Goal: Information Seeking & Learning: Learn about a topic

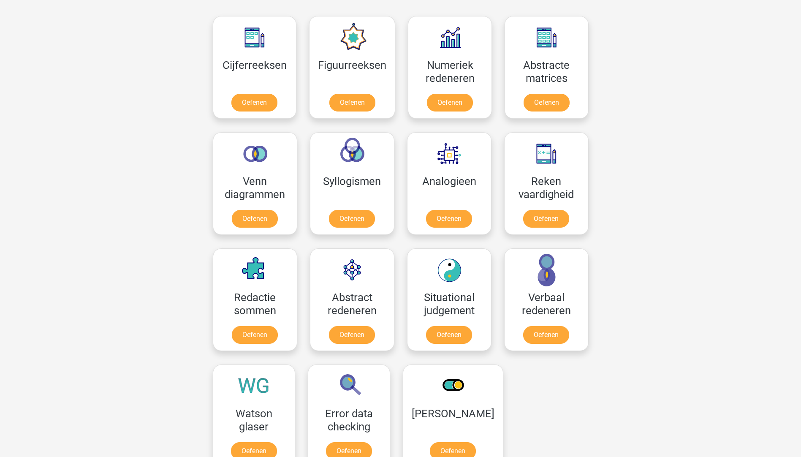
scroll to position [338, 0]
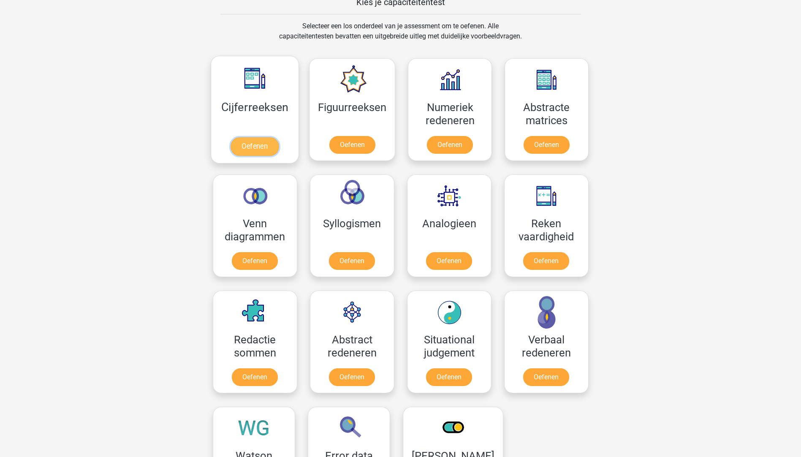
click at [252, 137] on link "Oefenen" at bounding box center [254, 146] width 48 height 19
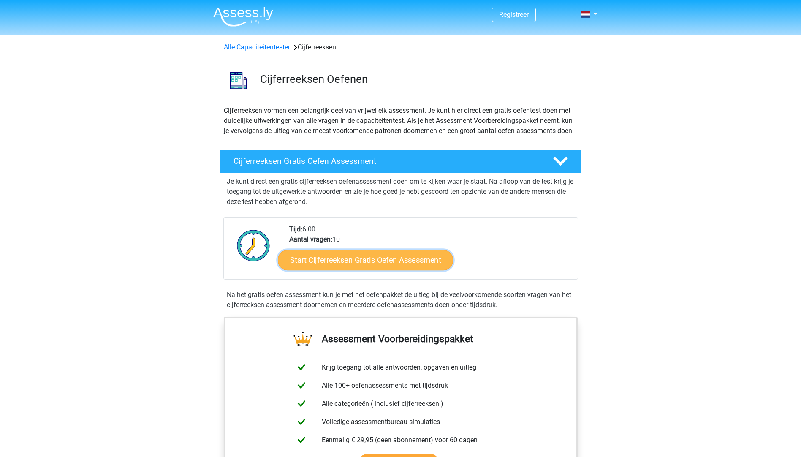
click at [373, 266] on link "Start Cijferreeksen Gratis Oefen Assessment" at bounding box center [365, 259] width 175 height 20
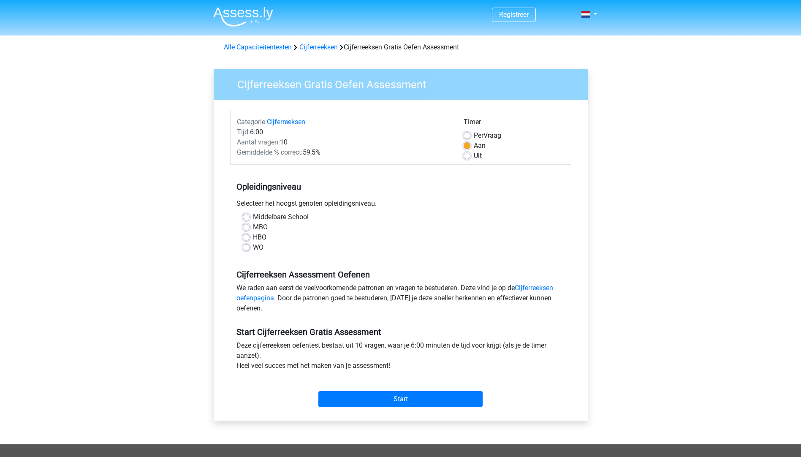
click at [473, 157] on label "Uit" at bounding box center [477, 156] width 8 height 10
click at [469, 157] on input "Uit" at bounding box center [466, 155] width 7 height 8
radio input "true"
click at [253, 238] on label "HBO" at bounding box center [260, 237] width 14 height 10
click at [245, 238] on input "HBO" at bounding box center [246, 236] width 7 height 8
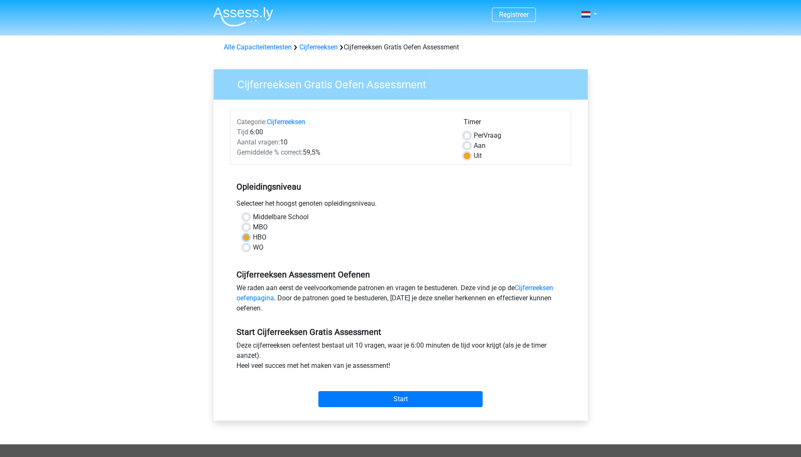
radio input "true"
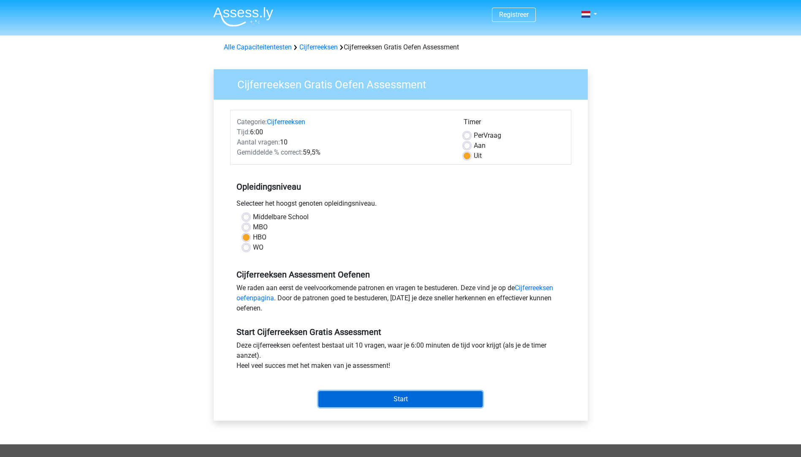
click at [404, 393] on input "Start" at bounding box center [400, 399] width 164 height 16
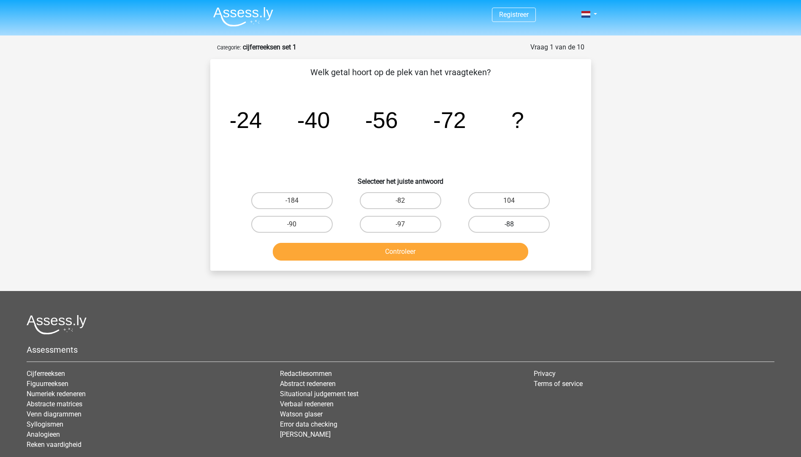
click at [513, 223] on label "-88" at bounding box center [508, 224] width 81 height 17
click at [513, 224] on input "-88" at bounding box center [511, 226] width 5 height 5
radio input "true"
click at [415, 252] on button "Controleer" at bounding box center [400, 252] width 255 height 18
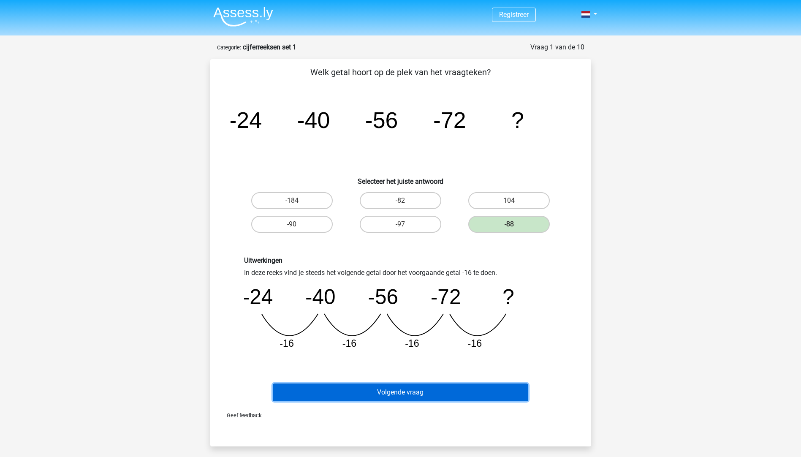
click at [408, 390] on button "Volgende vraag" at bounding box center [400, 392] width 255 height 18
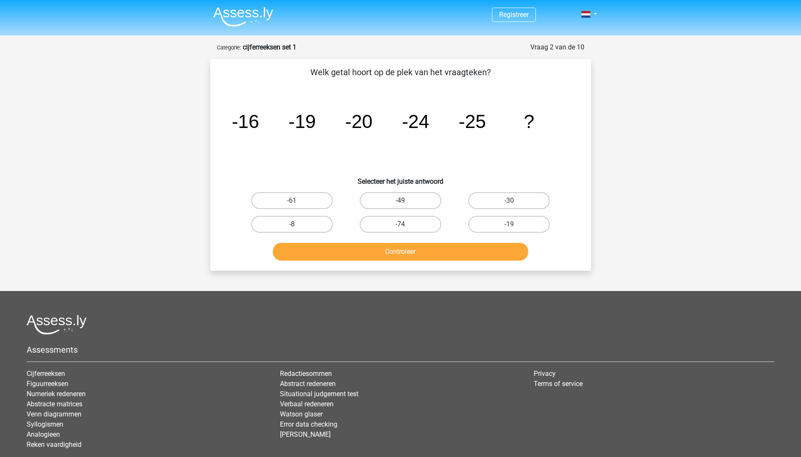
scroll to position [42, 0]
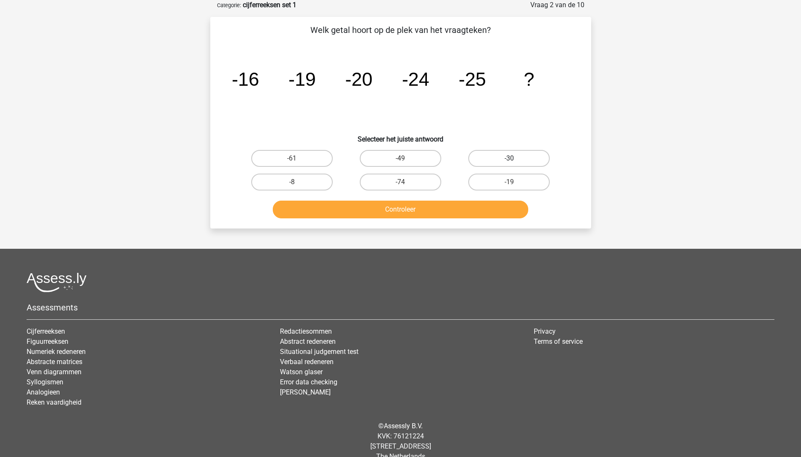
click at [511, 152] on label "-30" at bounding box center [508, 158] width 81 height 17
click at [511, 158] on input "-30" at bounding box center [511, 160] width 5 height 5
radio input "true"
click at [412, 212] on button "Controleer" at bounding box center [400, 209] width 255 height 18
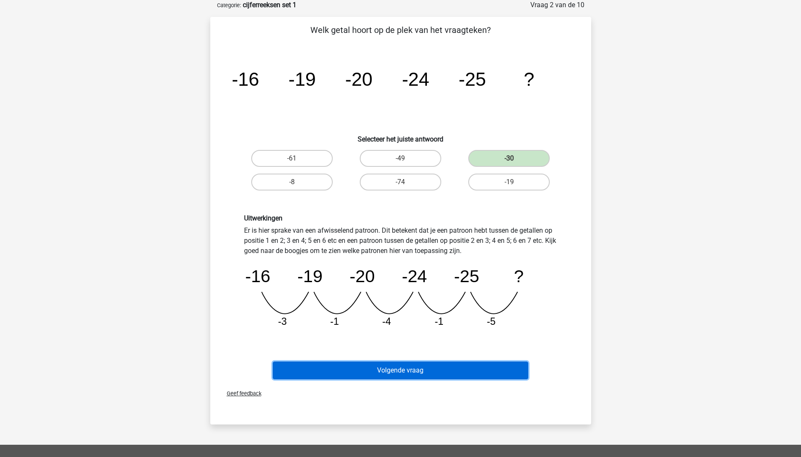
click at [419, 365] on button "Volgende vraag" at bounding box center [400, 370] width 255 height 18
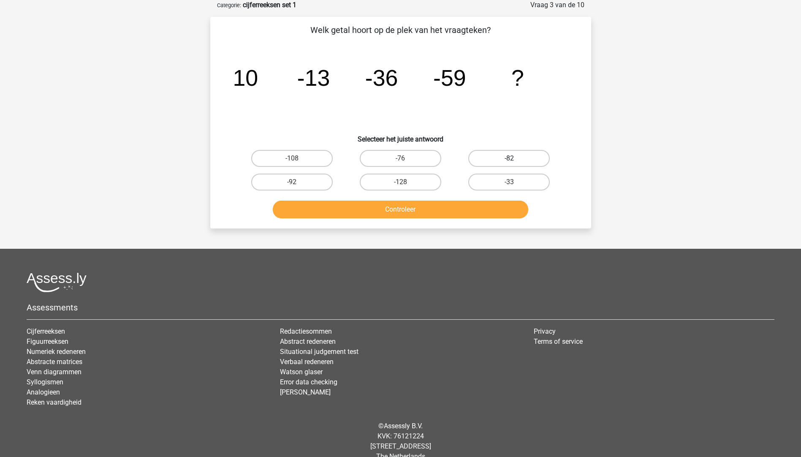
click at [508, 157] on label "-82" at bounding box center [508, 158] width 81 height 17
click at [509, 158] on input "-82" at bounding box center [511, 160] width 5 height 5
radio input "true"
click at [447, 213] on button "Controleer" at bounding box center [400, 209] width 255 height 18
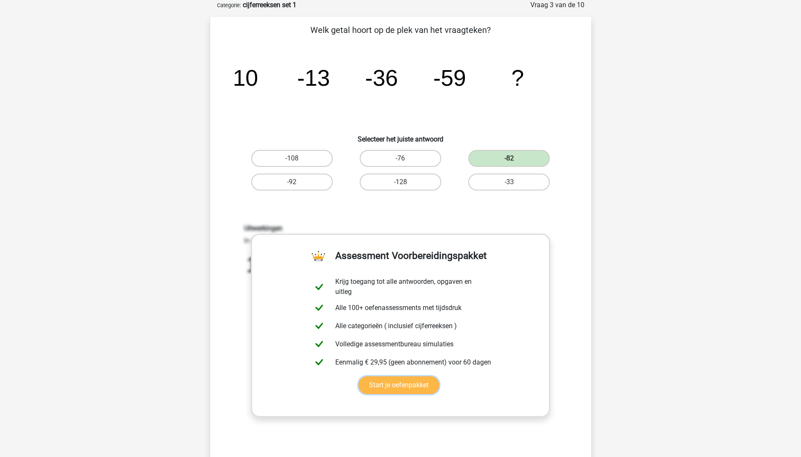
click at [391, 382] on link "Start je oefenpakket" at bounding box center [398, 385] width 81 height 18
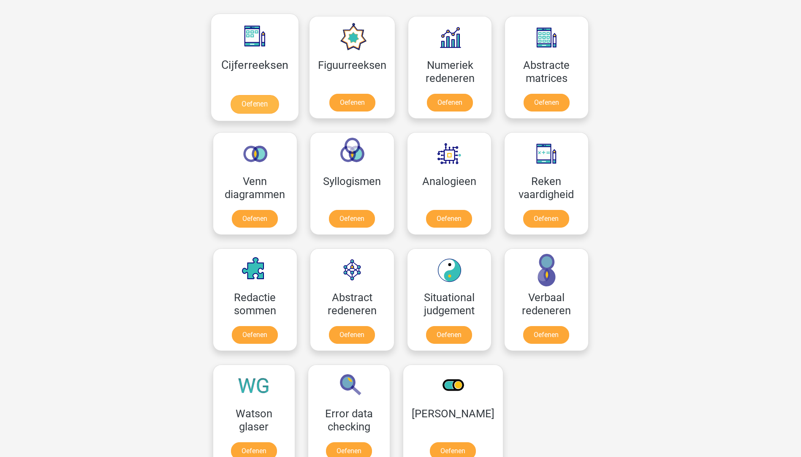
scroll to position [295, 0]
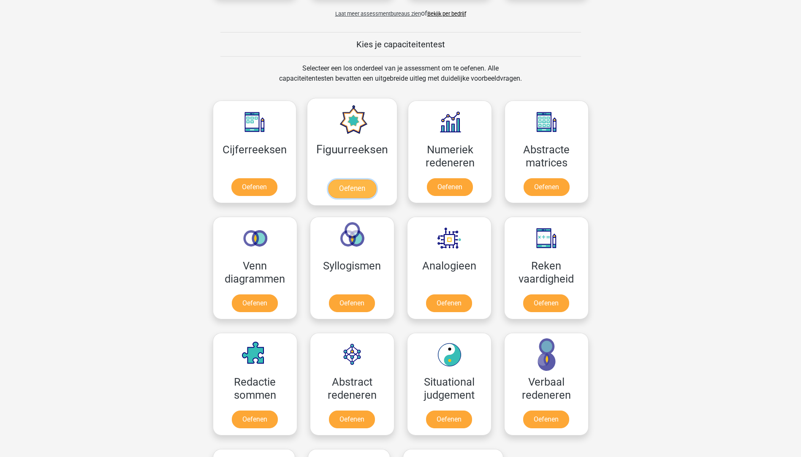
click at [354, 183] on link "Oefenen" at bounding box center [352, 188] width 48 height 19
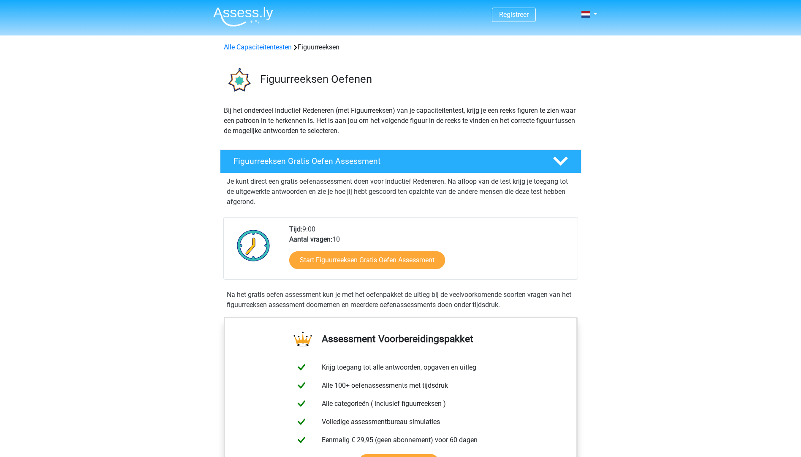
scroll to position [169, 0]
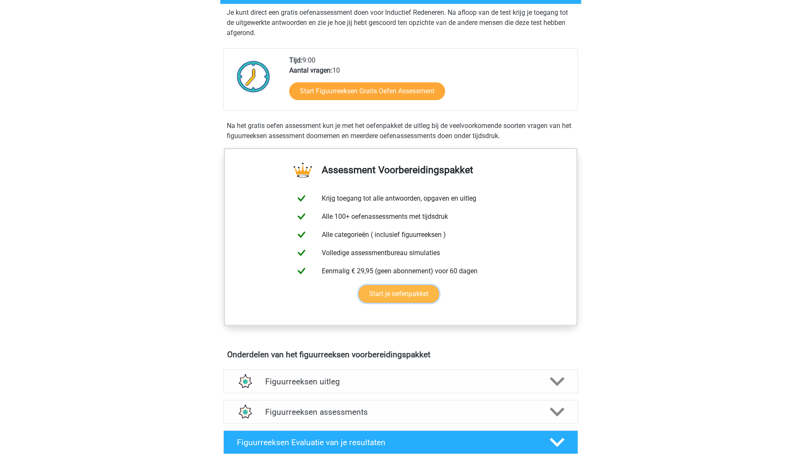
click at [391, 295] on link "Start je oefenpakket" at bounding box center [398, 294] width 81 height 18
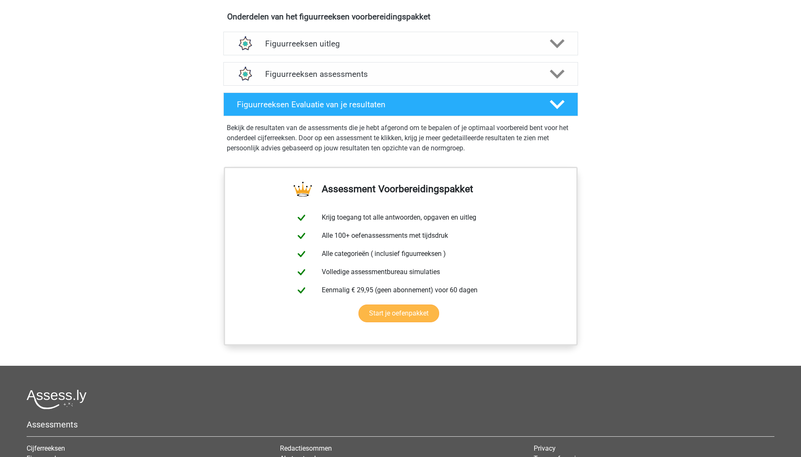
scroll to position [380, 0]
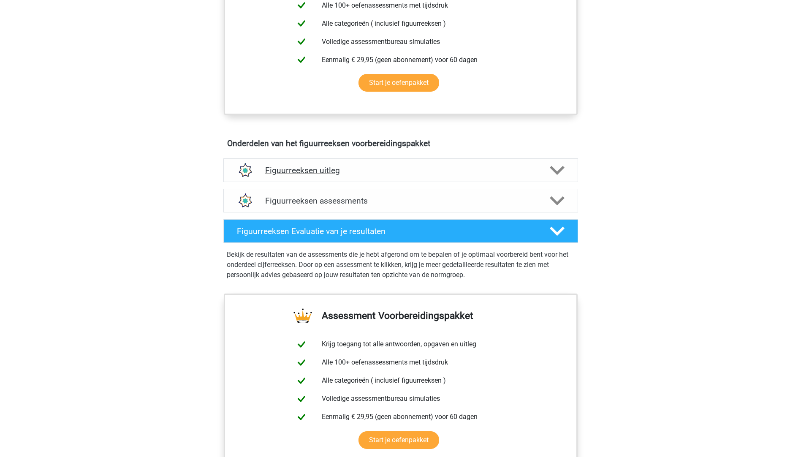
click at [560, 167] on icon at bounding box center [556, 170] width 15 height 15
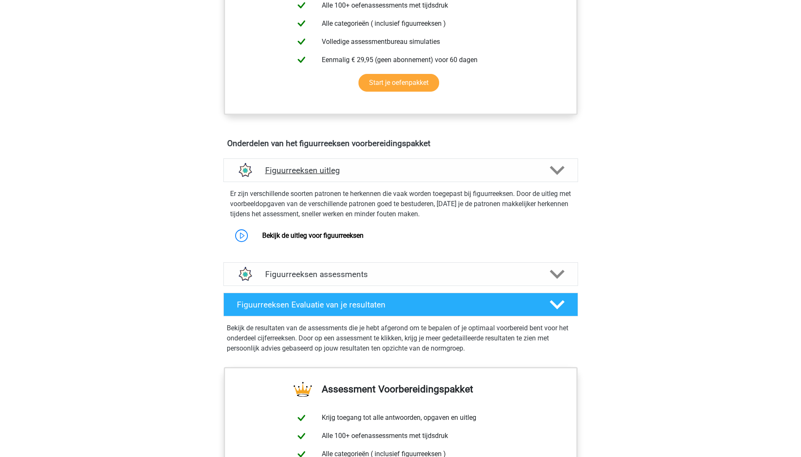
click at [560, 167] on icon at bounding box center [556, 170] width 15 height 15
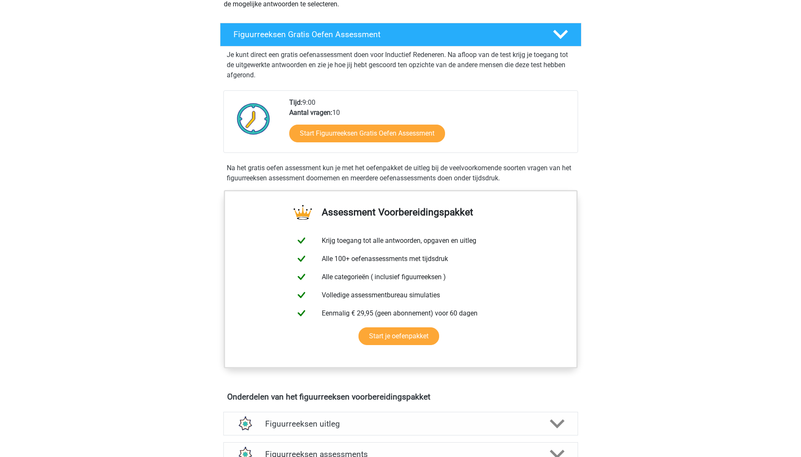
scroll to position [0, 0]
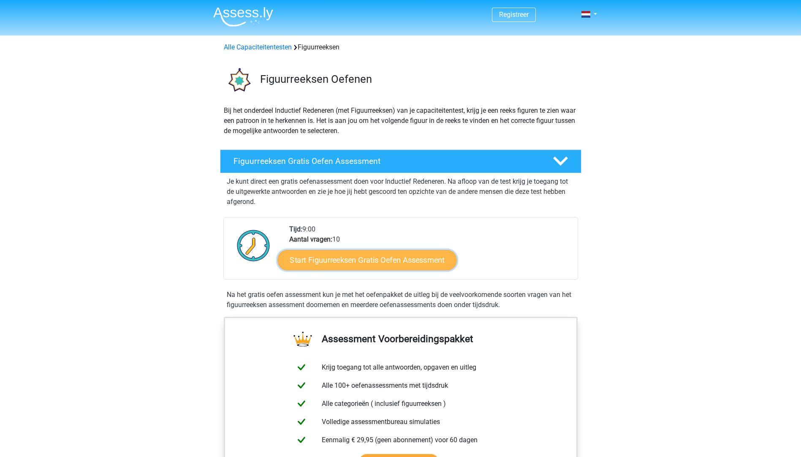
click at [379, 261] on link "Start Figuurreeksen Gratis Oefen Assessment" at bounding box center [366, 259] width 179 height 20
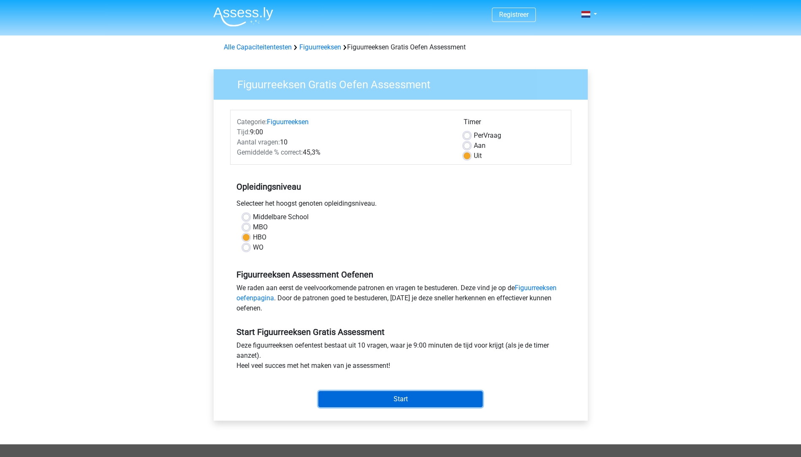
click at [392, 395] on input "Start" at bounding box center [400, 399] width 164 height 16
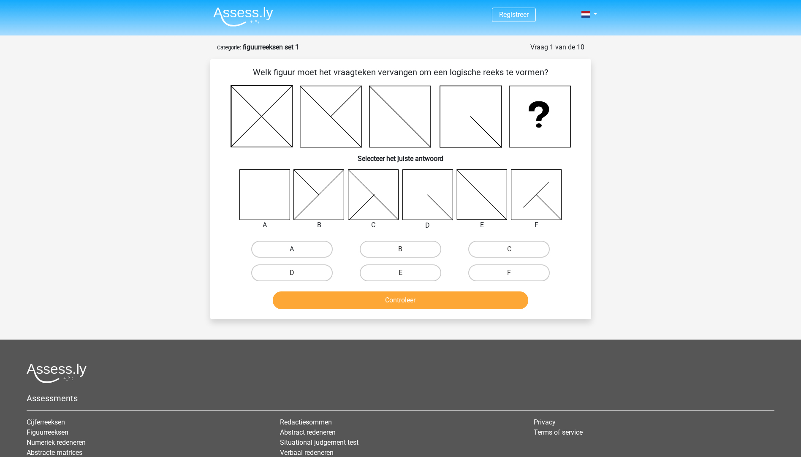
click at [297, 246] on label "A" at bounding box center [291, 249] width 81 height 17
click at [297, 249] on input "A" at bounding box center [294, 251] width 5 height 5
radio input "true"
click at [367, 301] on button "Controleer" at bounding box center [400, 300] width 255 height 18
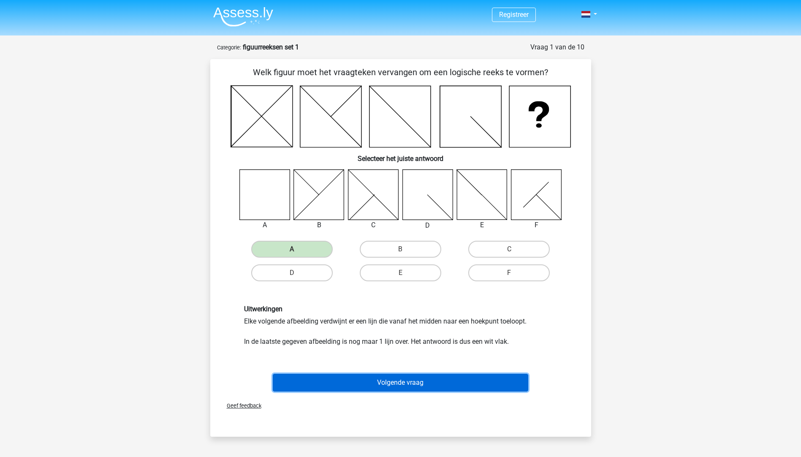
click at [406, 384] on button "Volgende vraag" at bounding box center [400, 382] width 255 height 18
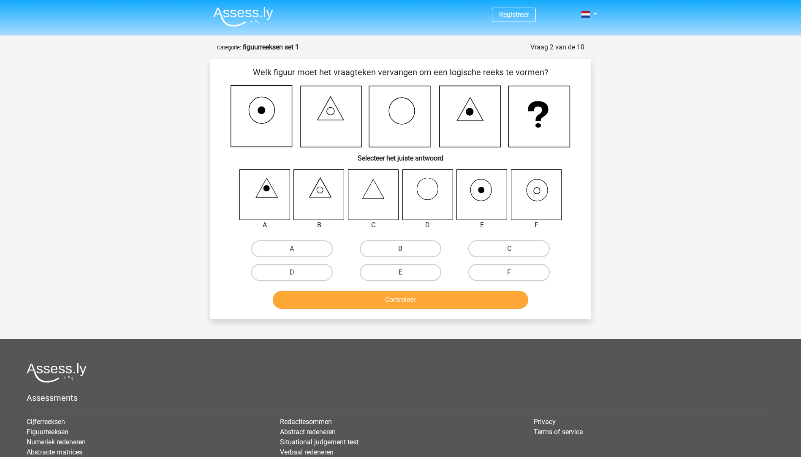
click at [511, 272] on label "F" at bounding box center [508, 272] width 81 height 17
click at [511, 272] on input "F" at bounding box center [511, 274] width 5 height 5
radio input "true"
click at [408, 296] on button "Controleer" at bounding box center [400, 300] width 255 height 18
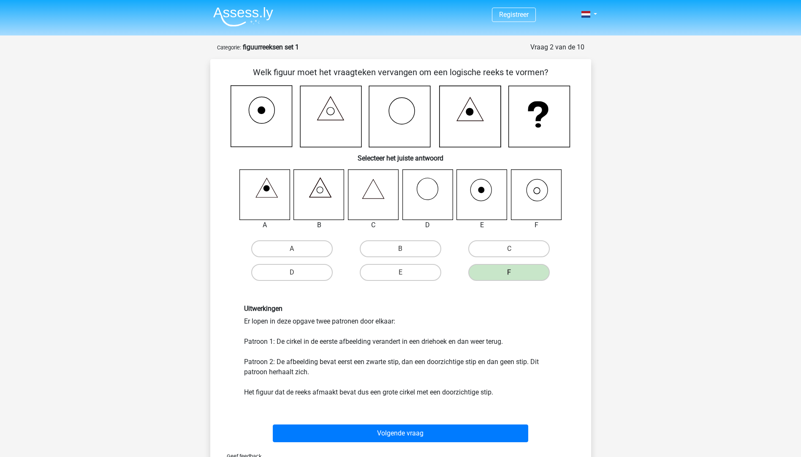
scroll to position [42, 0]
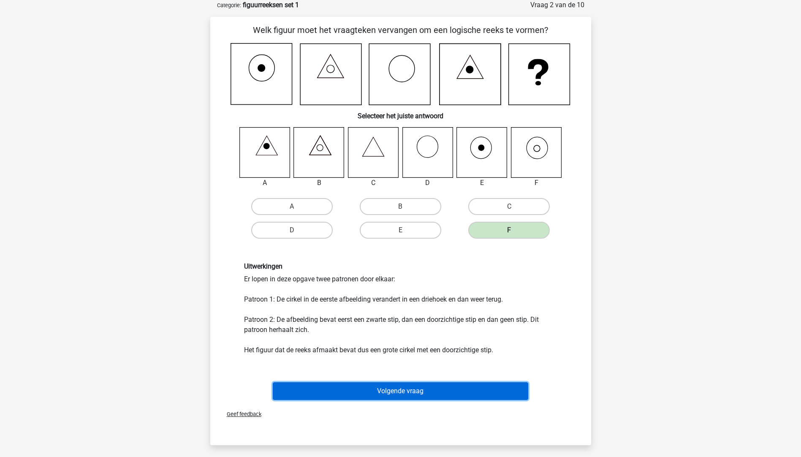
click at [403, 390] on button "Volgende vraag" at bounding box center [400, 391] width 255 height 18
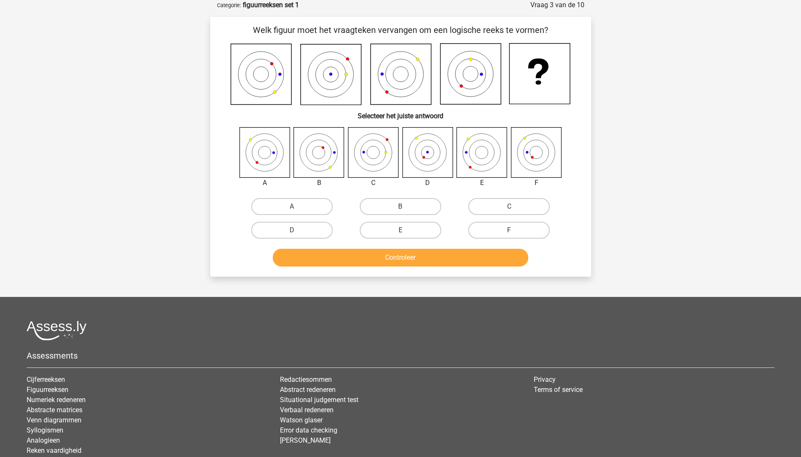
scroll to position [0, 0]
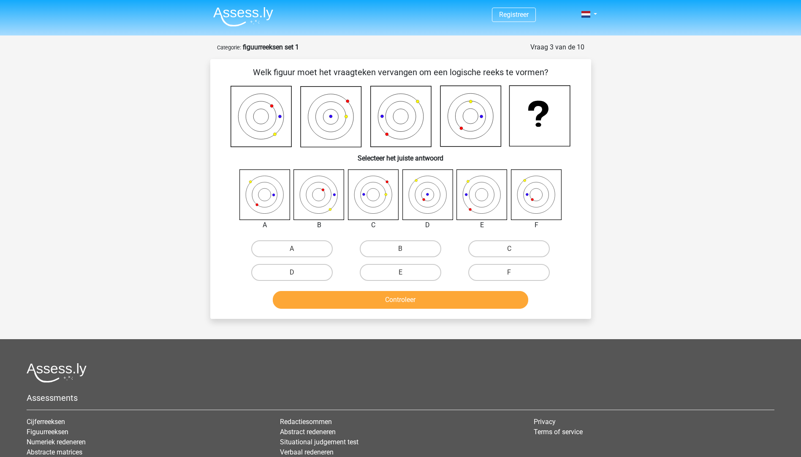
click at [378, 195] on icon at bounding box center [373, 194] width 50 height 50
click at [520, 243] on label "C" at bounding box center [508, 248] width 81 height 17
click at [514, 249] on input "C" at bounding box center [511, 251] width 5 height 5
radio input "true"
click at [400, 297] on button "Controleer" at bounding box center [400, 300] width 255 height 18
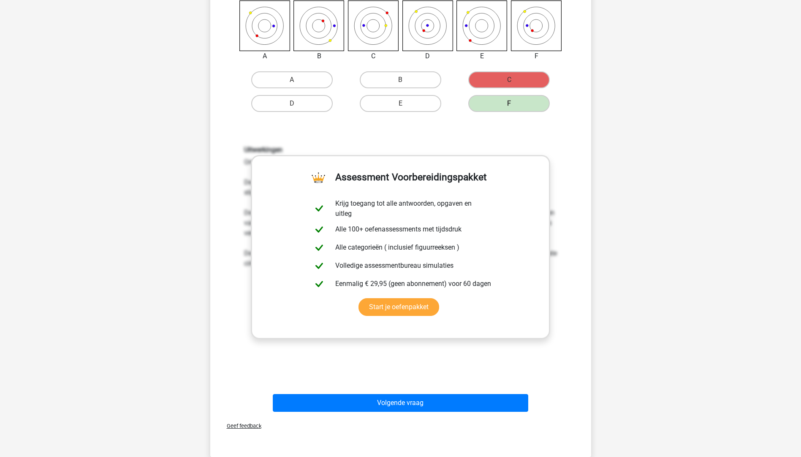
scroll to position [253, 0]
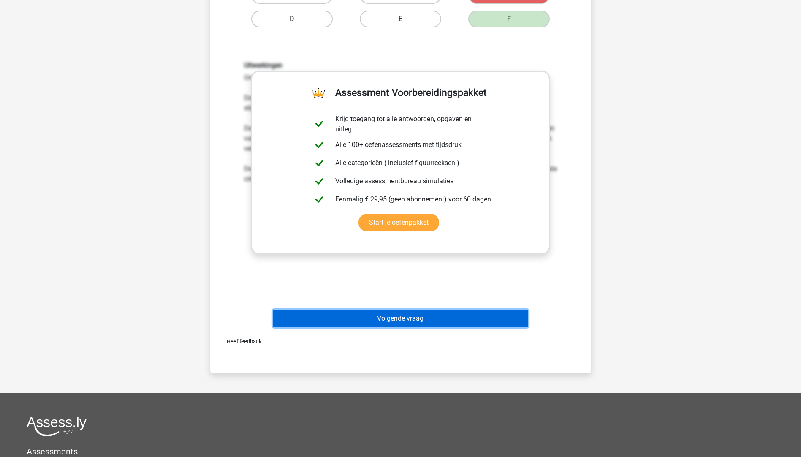
click at [414, 316] on button "Volgende vraag" at bounding box center [400, 318] width 255 height 18
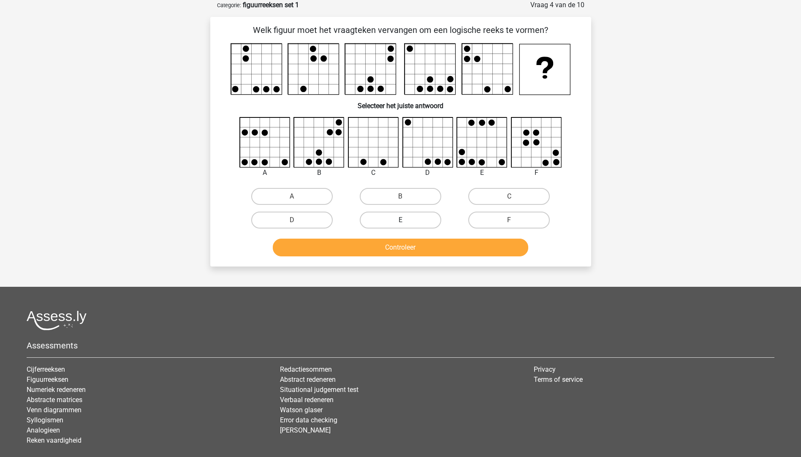
scroll to position [0, 0]
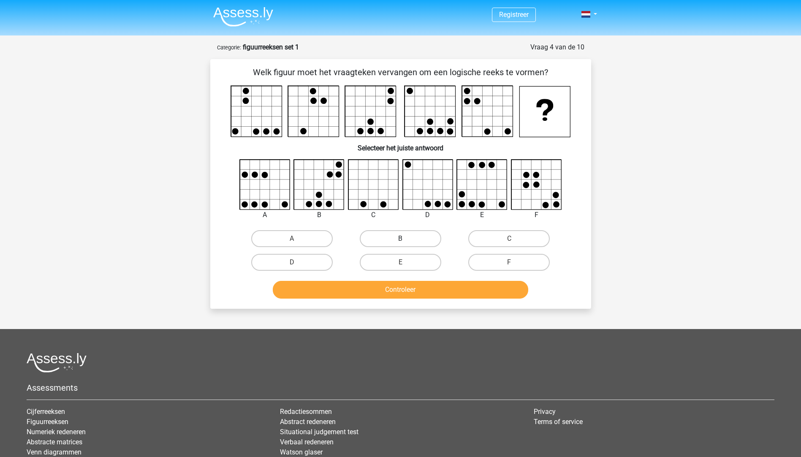
click at [411, 240] on label "B" at bounding box center [400, 238] width 81 height 17
click at [406, 240] on input "B" at bounding box center [402, 240] width 5 height 5
radio input "true"
click at [413, 284] on button "Controleer" at bounding box center [400, 290] width 255 height 18
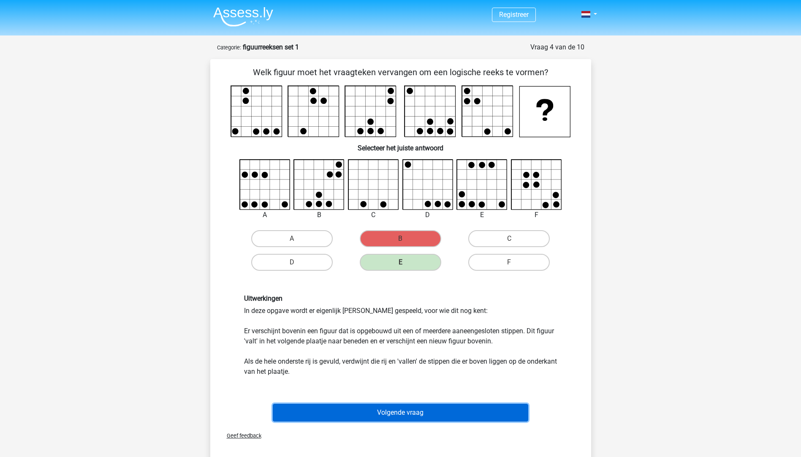
click at [406, 409] on button "Volgende vraag" at bounding box center [400, 412] width 255 height 18
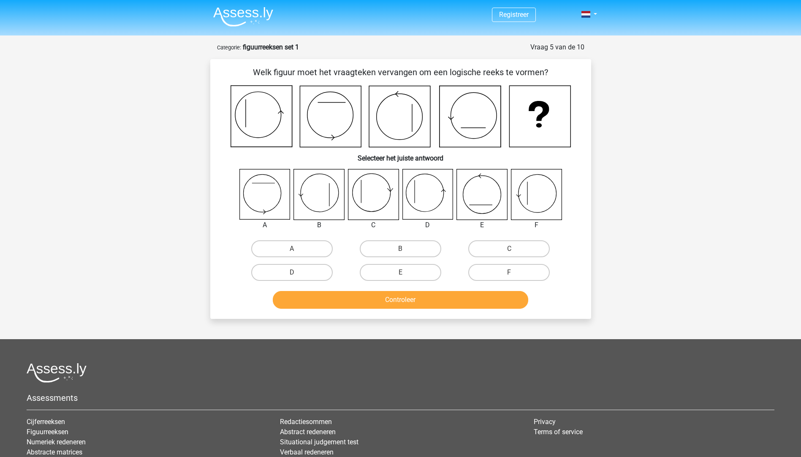
scroll to position [42, 0]
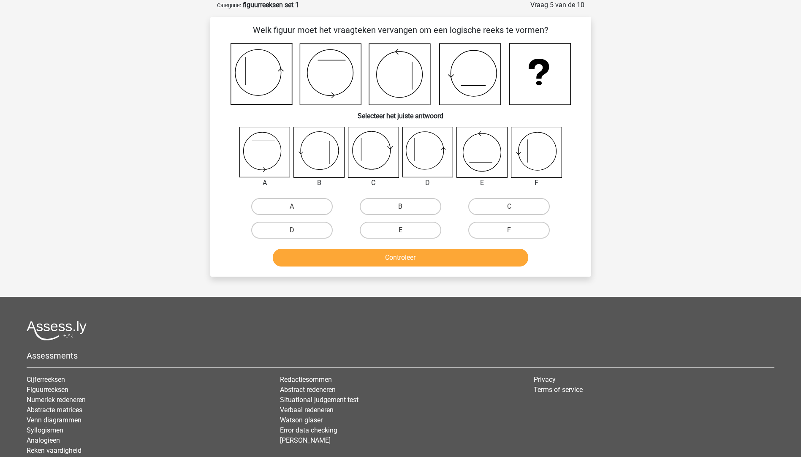
click at [541, 153] on icon at bounding box center [536, 152] width 50 height 50
click at [512, 227] on label "F" at bounding box center [508, 230] width 81 height 17
click at [512, 230] on input "F" at bounding box center [511, 232] width 5 height 5
radio input "true"
click at [376, 255] on button "Controleer" at bounding box center [400, 258] width 255 height 18
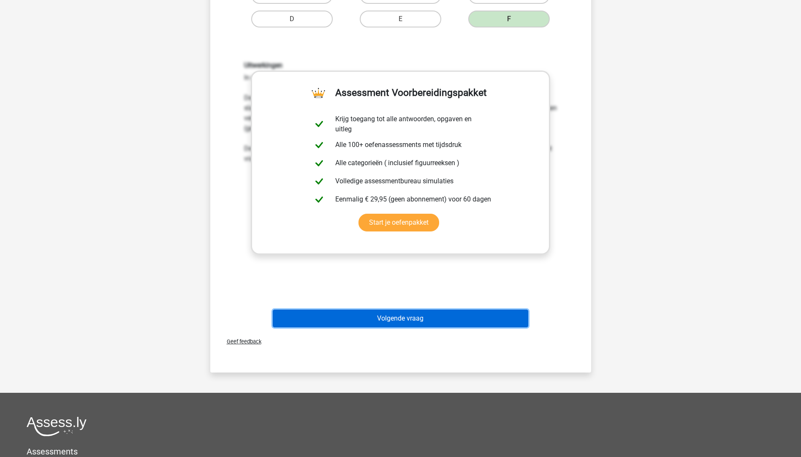
click at [419, 322] on button "Volgende vraag" at bounding box center [400, 318] width 255 height 18
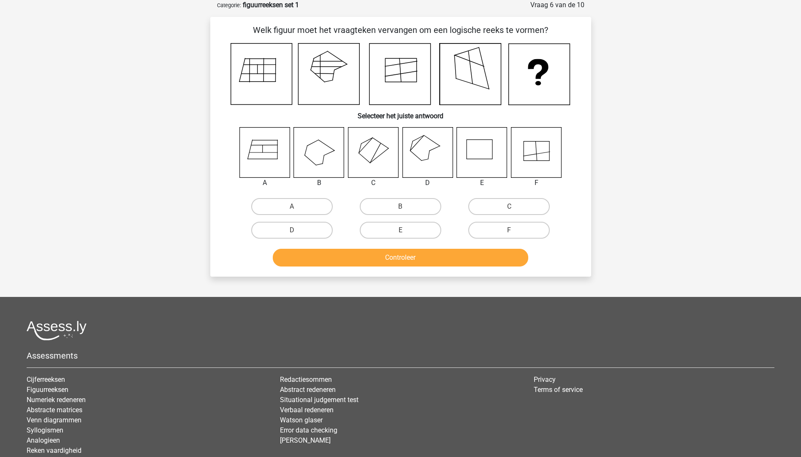
click at [430, 143] on icon at bounding box center [427, 152] width 50 height 50
click at [301, 227] on label "D" at bounding box center [291, 230] width 81 height 17
click at [297, 230] on input "D" at bounding box center [294, 232] width 5 height 5
radio input "true"
click at [419, 255] on button "Controleer" at bounding box center [400, 258] width 255 height 18
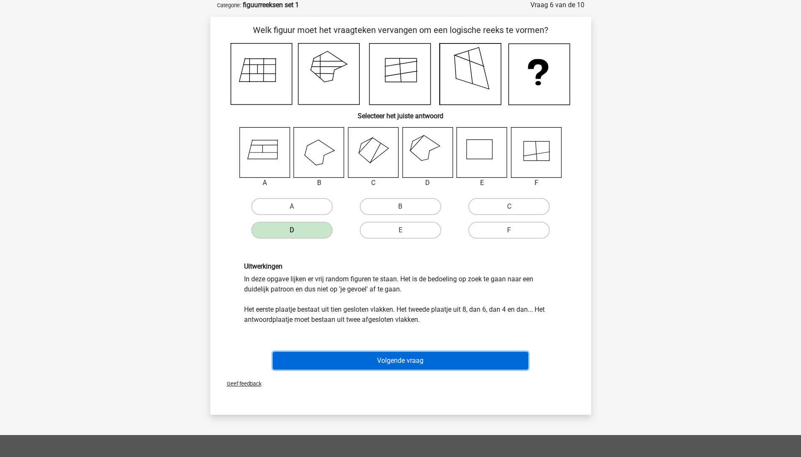
click at [411, 356] on button "Volgende vraag" at bounding box center [400, 361] width 255 height 18
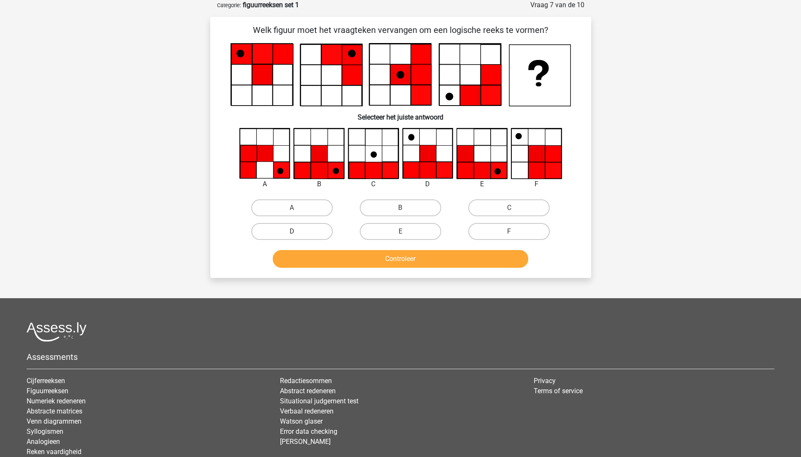
click at [303, 235] on label "D" at bounding box center [291, 231] width 81 height 17
click at [297, 235] on input "D" at bounding box center [294, 233] width 5 height 5
radio input "true"
click at [415, 262] on button "Controleer" at bounding box center [400, 259] width 255 height 18
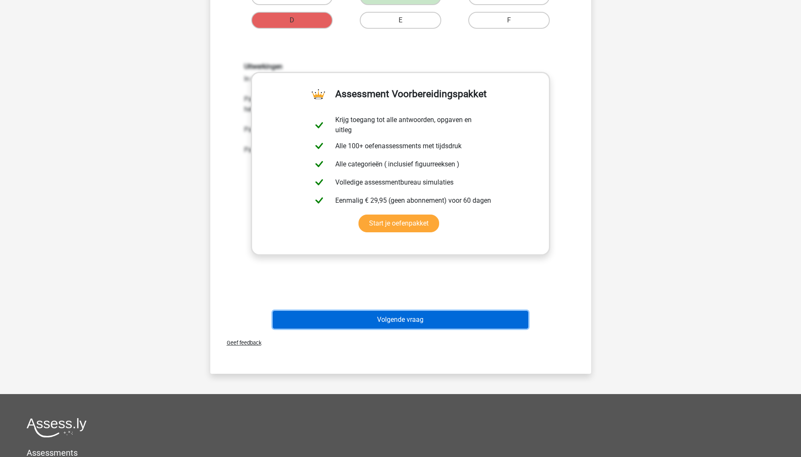
click at [417, 318] on button "Volgende vraag" at bounding box center [400, 320] width 255 height 18
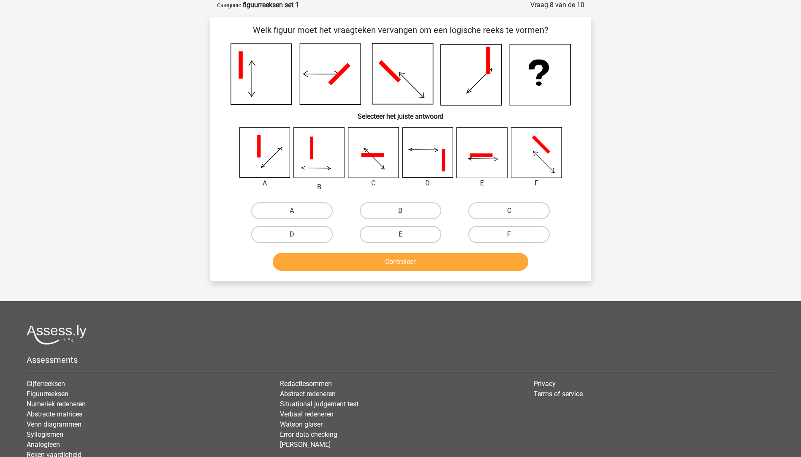
scroll to position [0, 0]
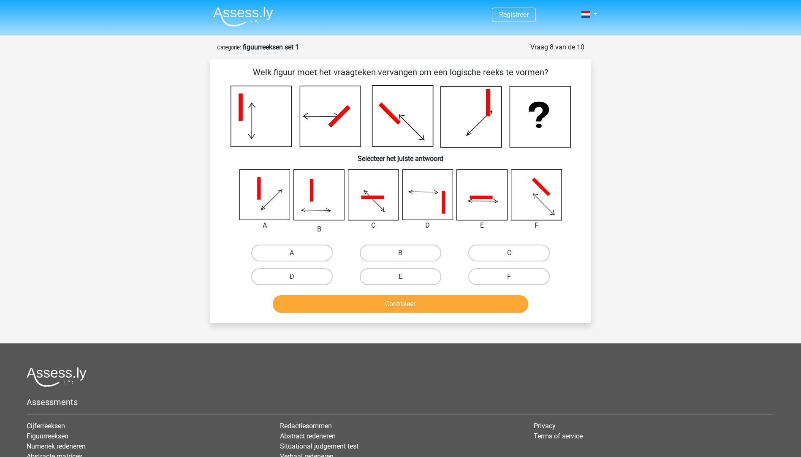
click at [505, 279] on label "F" at bounding box center [508, 276] width 81 height 17
click at [509, 279] on input "F" at bounding box center [511, 278] width 5 height 5
radio input "true"
click at [449, 298] on button "Controleer" at bounding box center [400, 304] width 255 height 18
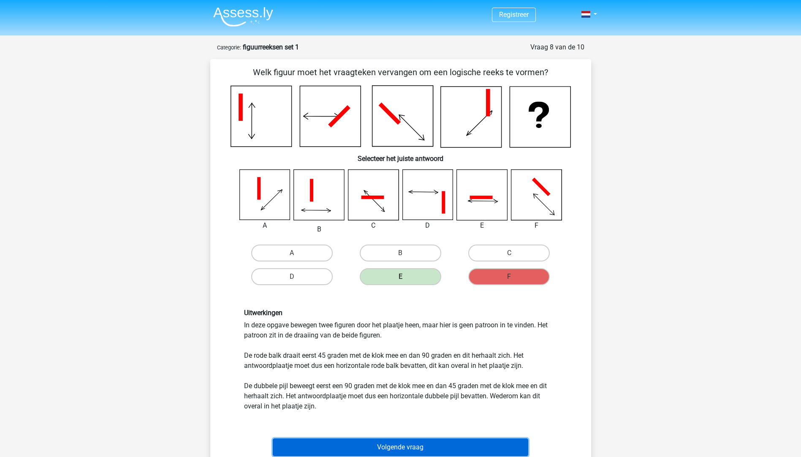
click at [406, 453] on button "Volgende vraag" at bounding box center [400, 447] width 255 height 18
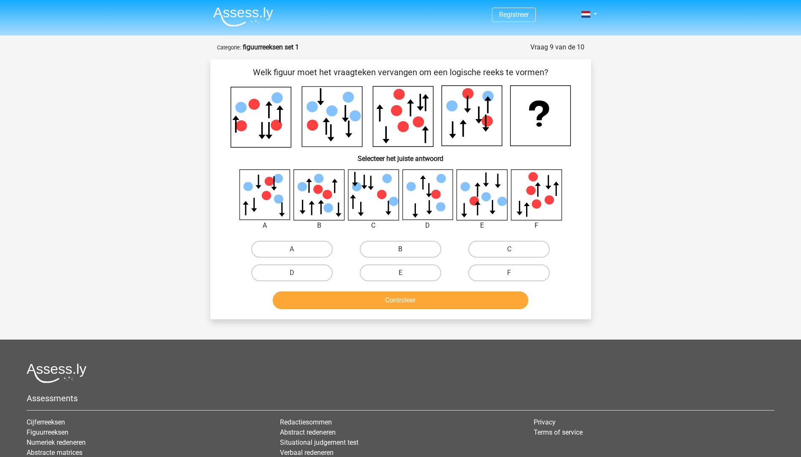
click at [410, 250] on label "B" at bounding box center [400, 249] width 81 height 17
click at [406, 250] on input "B" at bounding box center [402, 251] width 5 height 5
radio input "true"
click at [413, 297] on button "Controleer" at bounding box center [400, 300] width 255 height 18
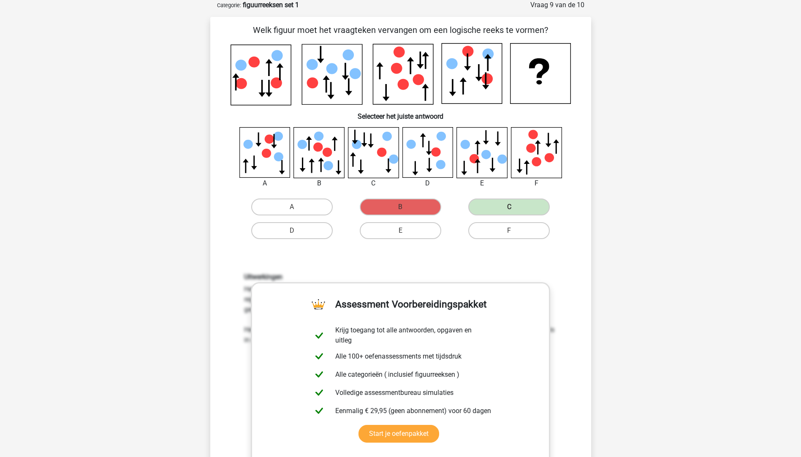
scroll to position [127, 0]
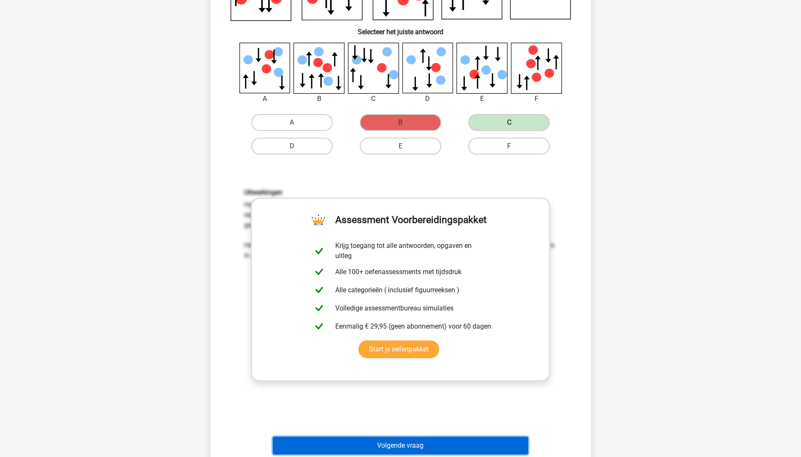
click at [409, 446] on button "Volgende vraag" at bounding box center [400, 445] width 255 height 18
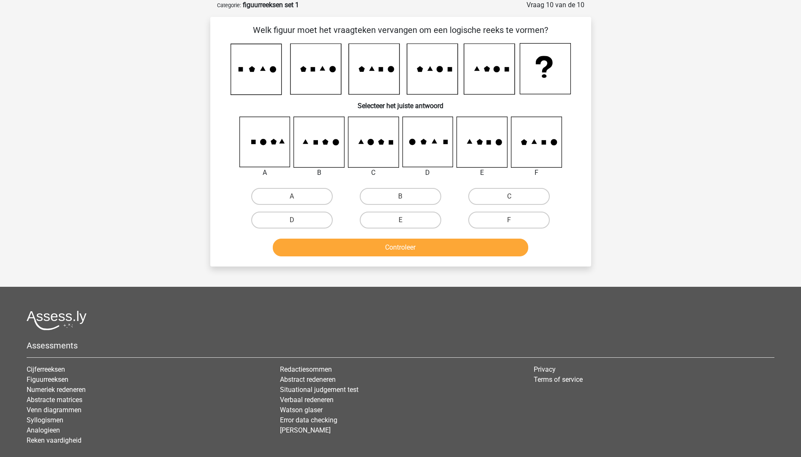
scroll to position [0, 0]
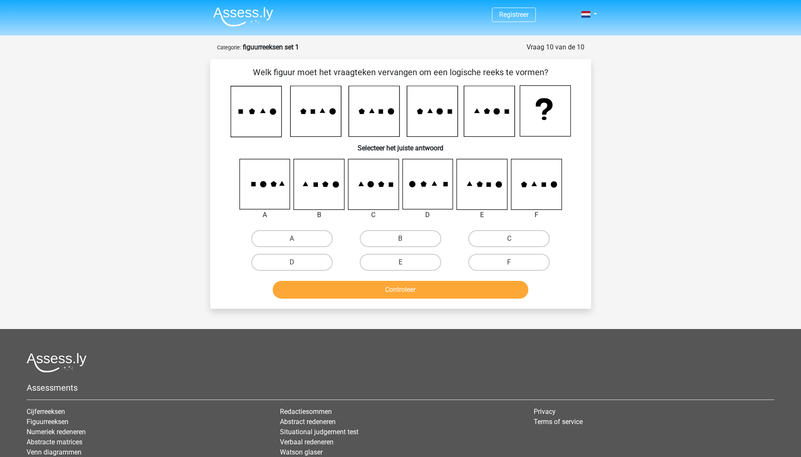
click at [511, 271] on div "F" at bounding box center [508, 262] width 108 height 24
click at [511, 268] on label "F" at bounding box center [508, 262] width 81 height 17
click at [511, 268] on input "F" at bounding box center [511, 264] width 5 height 5
radio input "true"
click at [457, 280] on div "Controleer" at bounding box center [401, 288] width 354 height 28
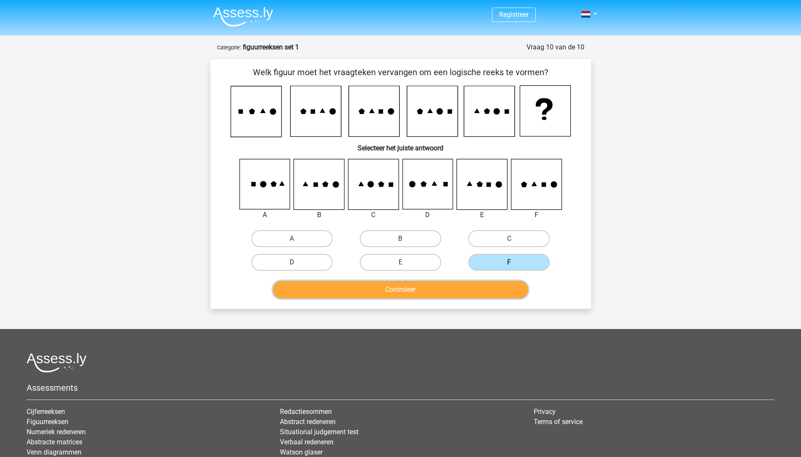
click at [457, 289] on button "Controleer" at bounding box center [400, 290] width 255 height 18
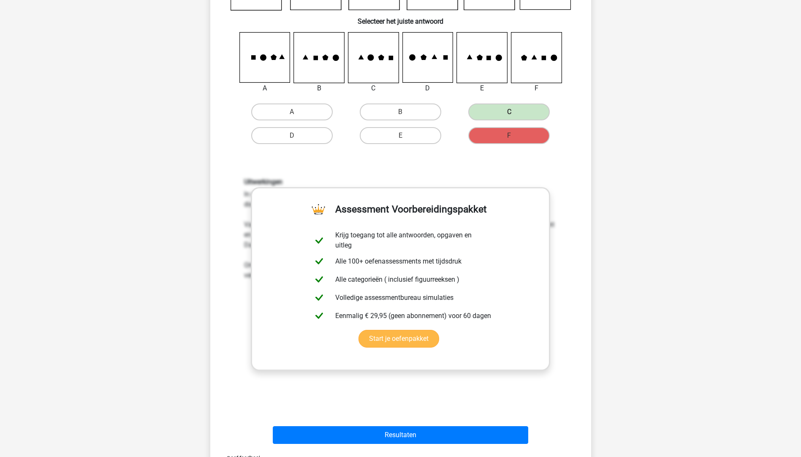
scroll to position [253, 0]
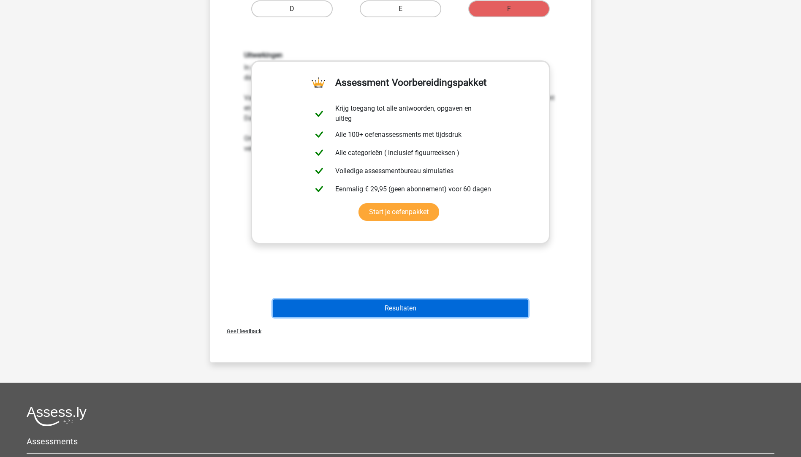
click at [407, 303] on button "Resultaten" at bounding box center [400, 308] width 255 height 18
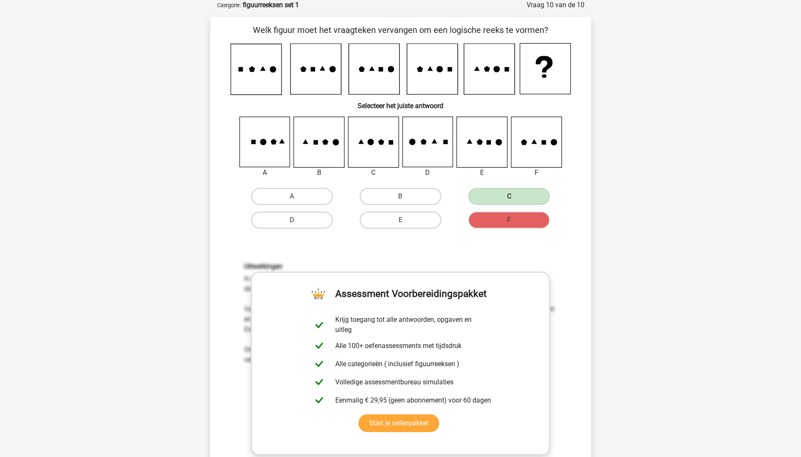
scroll to position [0, 0]
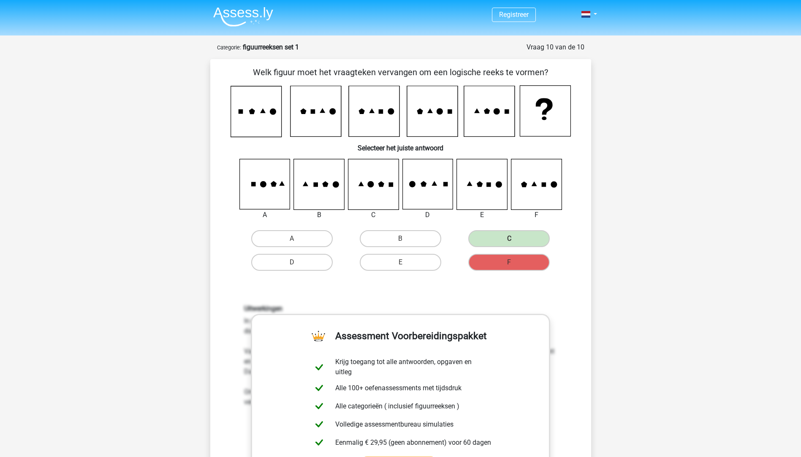
click at [241, 16] on img at bounding box center [243, 17] width 60 height 20
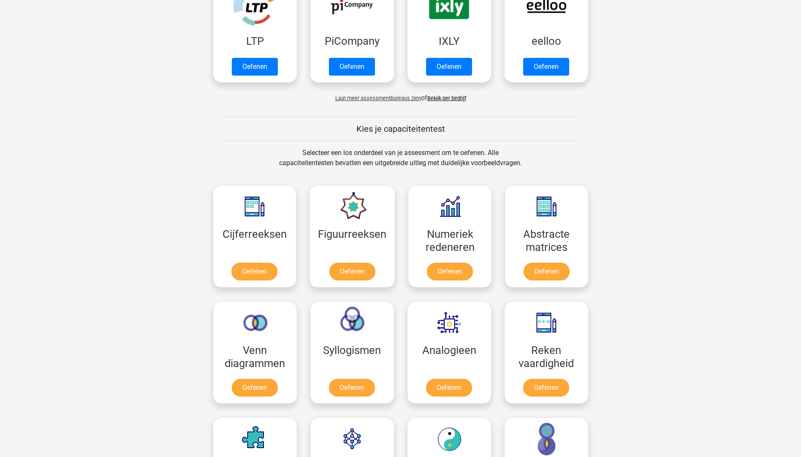
scroll to position [253, 0]
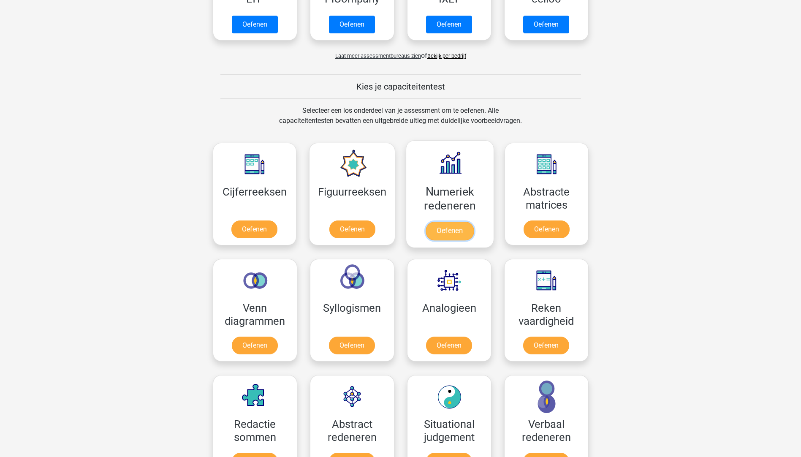
click at [447, 229] on link "Oefenen" at bounding box center [449, 231] width 48 height 19
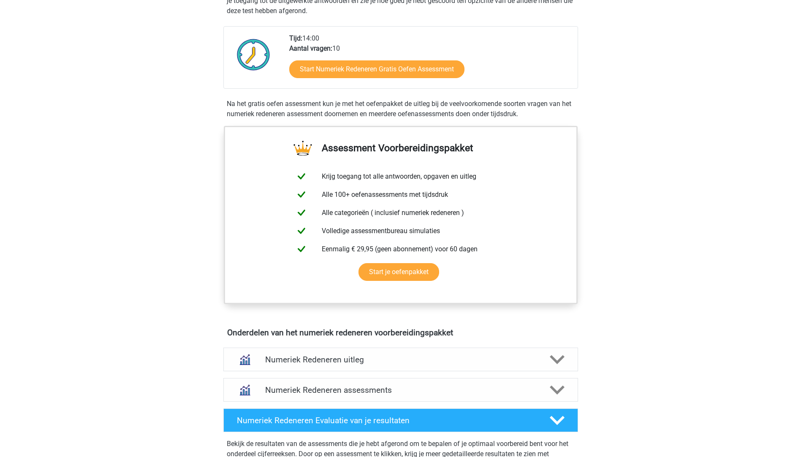
scroll to position [84, 0]
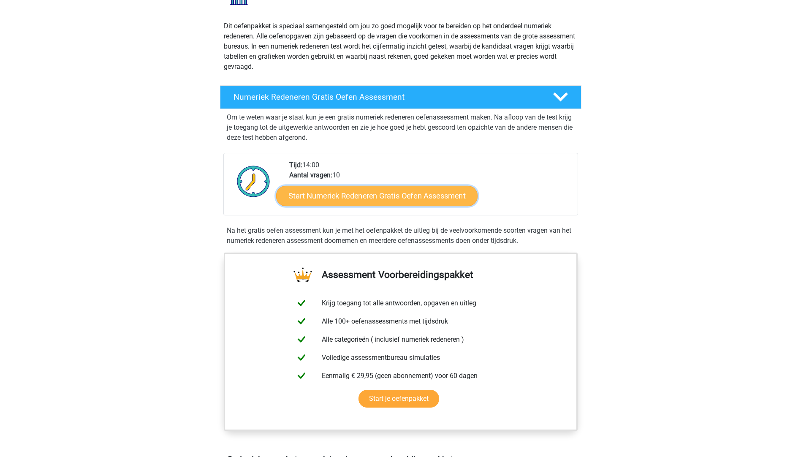
click at [416, 195] on link "Start Numeriek Redeneren Gratis Oefen Assessment" at bounding box center [376, 195] width 201 height 20
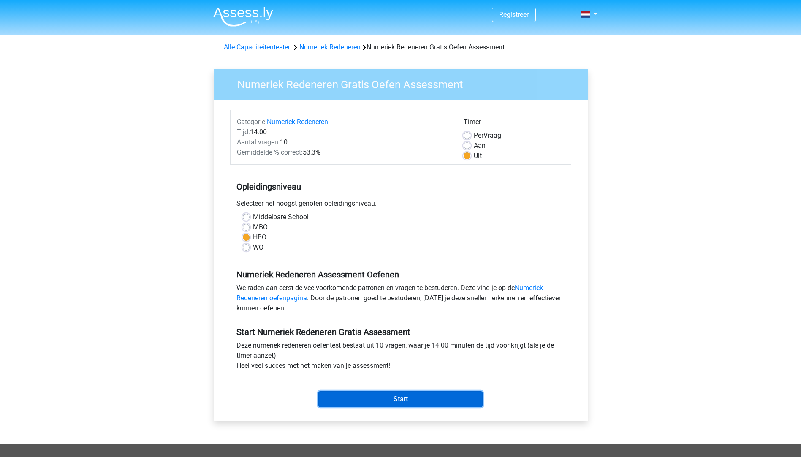
click at [399, 392] on input "Start" at bounding box center [400, 399] width 164 height 16
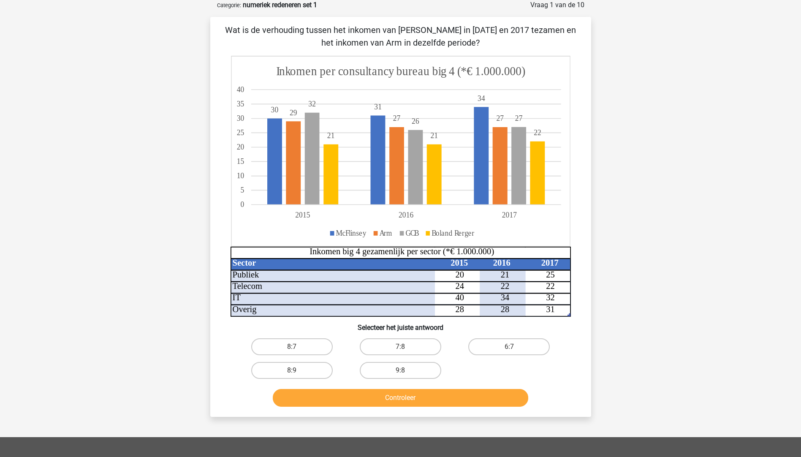
scroll to position [84, 0]
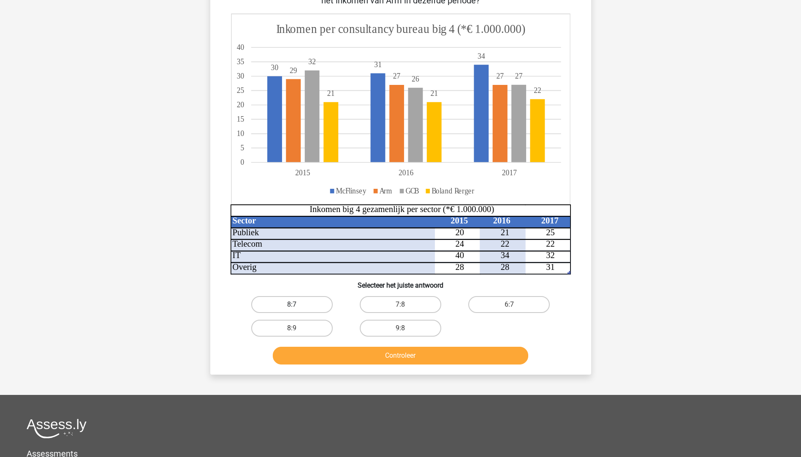
click at [290, 303] on label "8:7" at bounding box center [291, 304] width 81 height 17
click at [292, 304] on input "8:7" at bounding box center [294, 306] width 5 height 5
radio input "true"
click at [406, 357] on button "Controleer" at bounding box center [400, 355] width 255 height 18
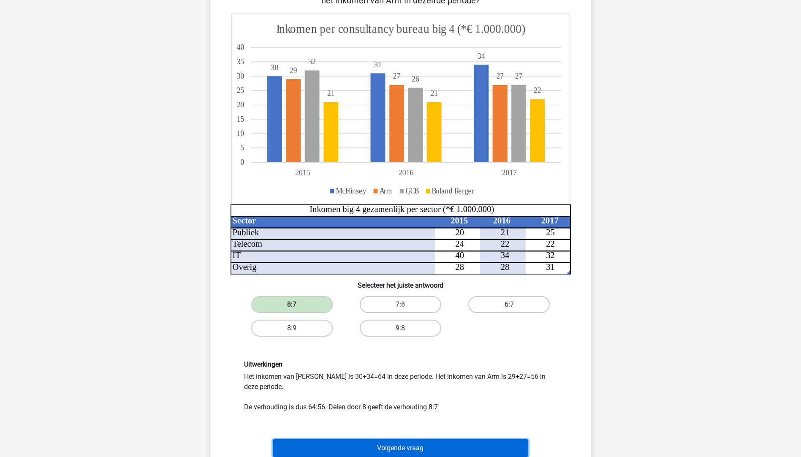
click at [416, 447] on button "Volgende vraag" at bounding box center [400, 448] width 255 height 18
